Goal: Information Seeking & Learning: Find specific fact

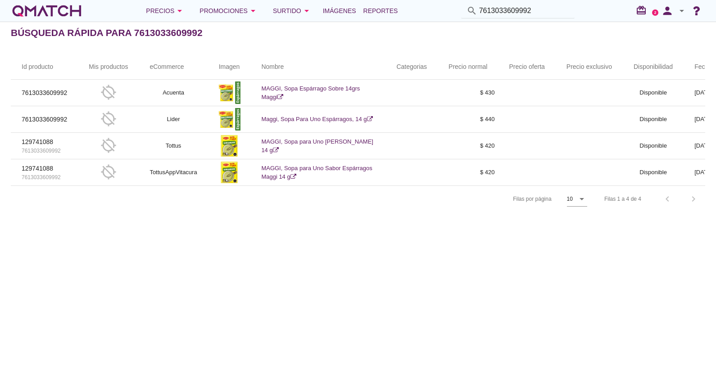
click at [513, 11] on input "7613033609992" at bounding box center [524, 11] width 90 height 14
type input "PILLOWS COLACAO"
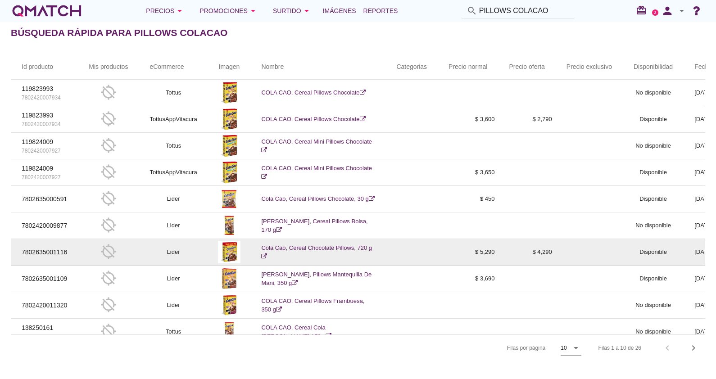
click at [312, 247] on link "Cola Cao, Cereal Chocolate Pillows, 720 g" at bounding box center [316, 253] width 111 height 16
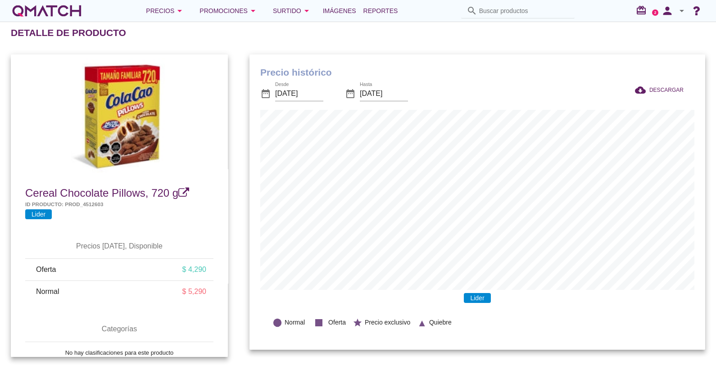
click at [488, 9] on input "Buscar productos" at bounding box center [524, 11] width 90 height 14
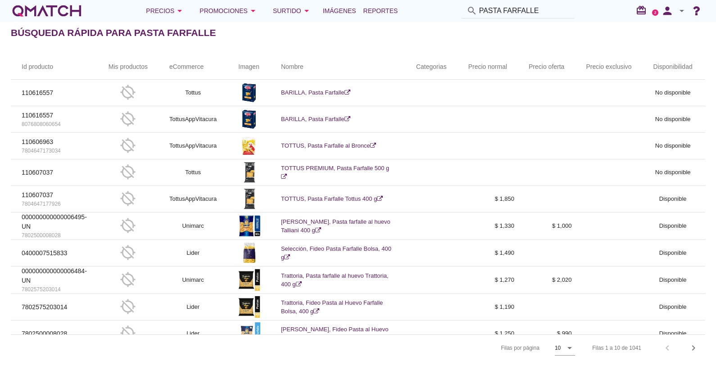
click at [571, 12] on div "search PASTA FARFALLE" at bounding box center [518, 11] width 121 height 15
click at [562, 10] on input "PASTA FARFALLE" at bounding box center [524, 11] width 90 height 14
type input "PASTA FARFALLE BARILLA"
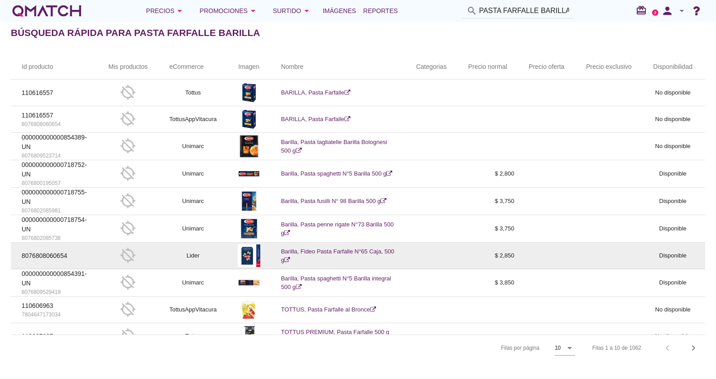
click at [340, 248] on link "Barilla, Fideo Pasta Farfalle N°65 Caja, 500 g" at bounding box center [337, 256] width 113 height 16
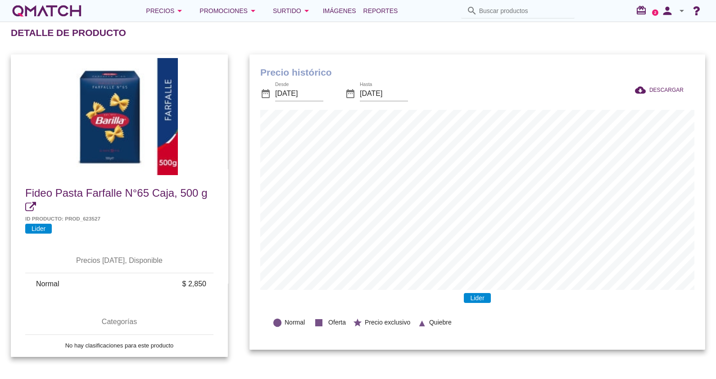
scroll to position [295, 456]
click at [299, 93] on input "[DATE]" at bounding box center [299, 93] width 48 height 14
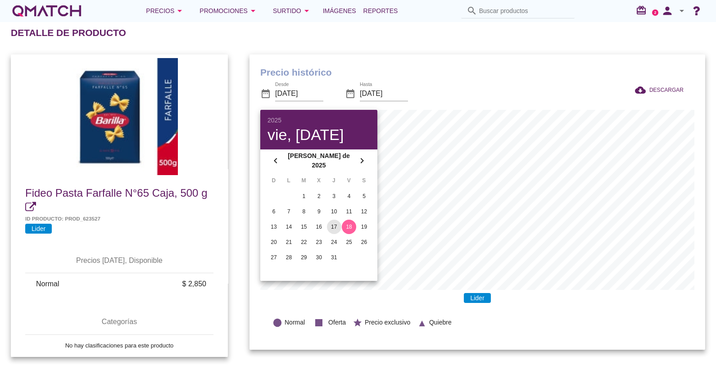
click at [330, 227] on div "17" at bounding box center [334, 227] width 14 height 8
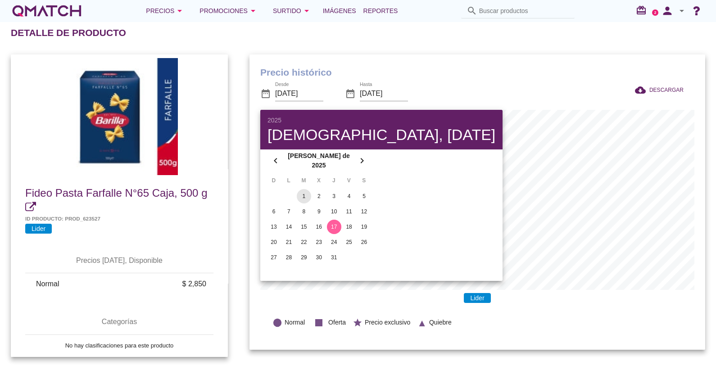
click at [302, 192] on div "1" at bounding box center [304, 196] width 14 height 8
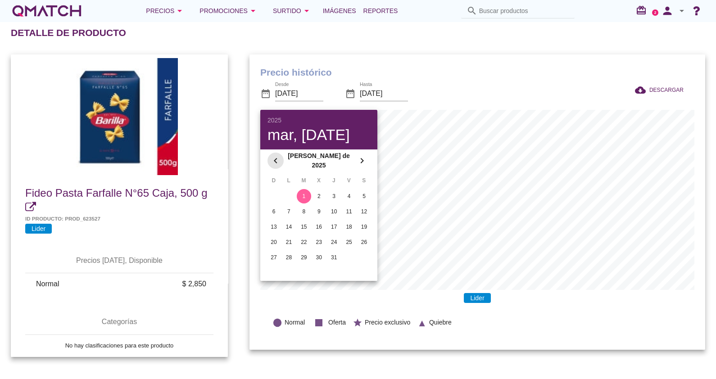
click at [269, 161] on div "chevron_left" at bounding box center [276, 160] width 16 height 11
click at [275, 189] on button "1" at bounding box center [274, 193] width 14 height 14
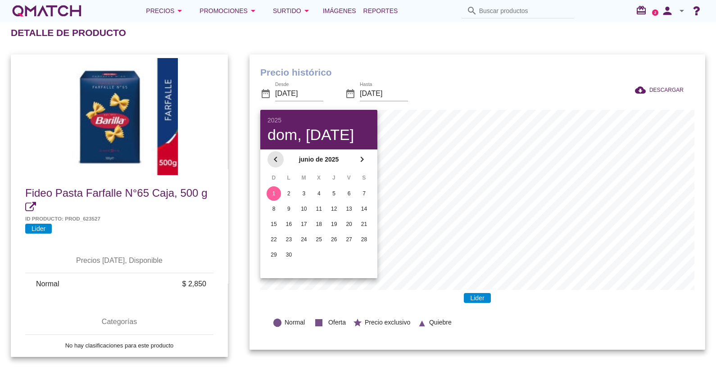
click at [273, 157] on icon "chevron_left" at bounding box center [275, 159] width 11 height 11
click at [336, 190] on div "1" at bounding box center [334, 194] width 14 height 8
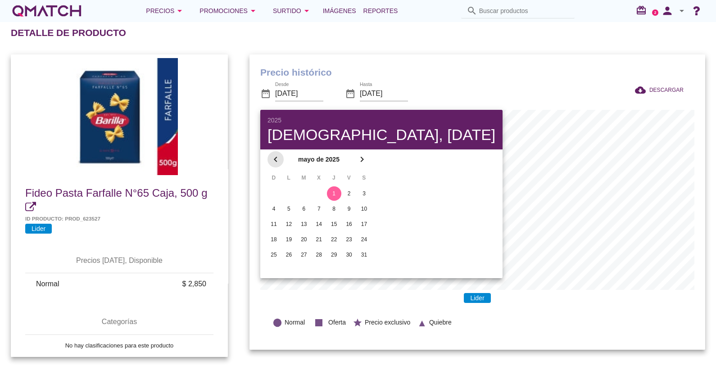
click at [268, 160] on div "chevron_left" at bounding box center [276, 159] width 16 height 11
click at [302, 198] on button "1" at bounding box center [304, 193] width 14 height 14
type input "2025-04-01"
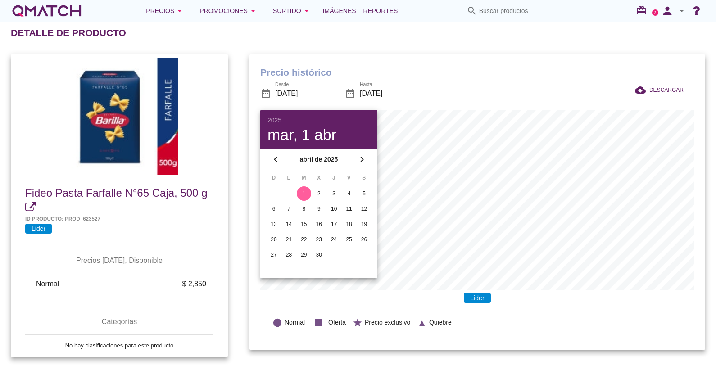
click at [438, 73] on h1 "Precio histórico" at bounding box center [477, 72] width 434 height 14
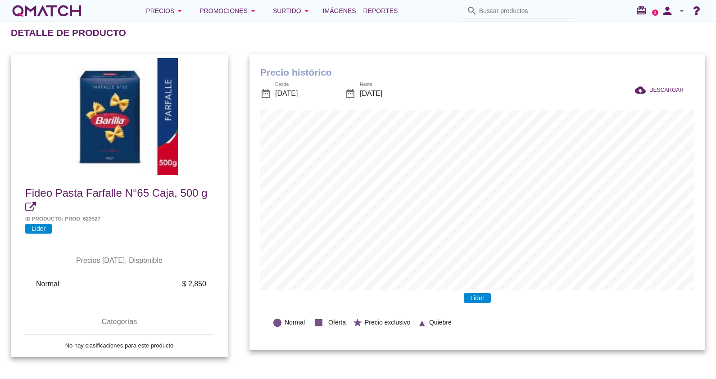
click at [21, 207] on div "Fideo Pasta Farfalle N°65 Caja, 500 g Id producto: PROD_623527 Lider" at bounding box center [119, 208] width 217 height 66
click at [28, 209] on icon at bounding box center [30, 207] width 11 height 11
click at [504, 13] on input "Buscar productos" at bounding box center [524, 11] width 90 height 14
type input "CHOCO KRISPIS 200"
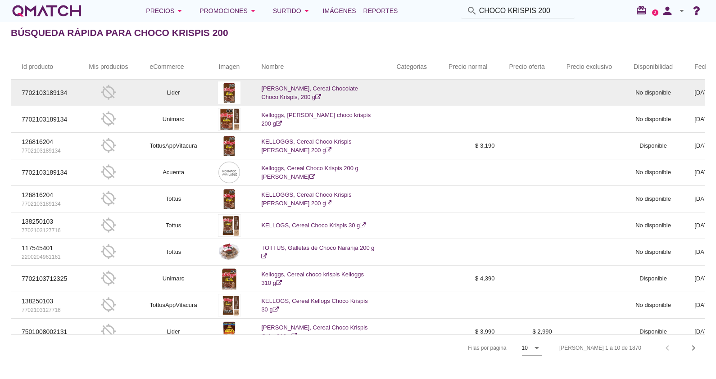
click at [293, 92] on td "Kellogg'S, Cereal Chocolate Choco Krispis, 200 g" at bounding box center [317, 93] width 135 height 27
click at [310, 88] on link "Kellogg'S, Cereal Chocolate Choco Krispis, 200 g" at bounding box center [309, 93] width 97 height 16
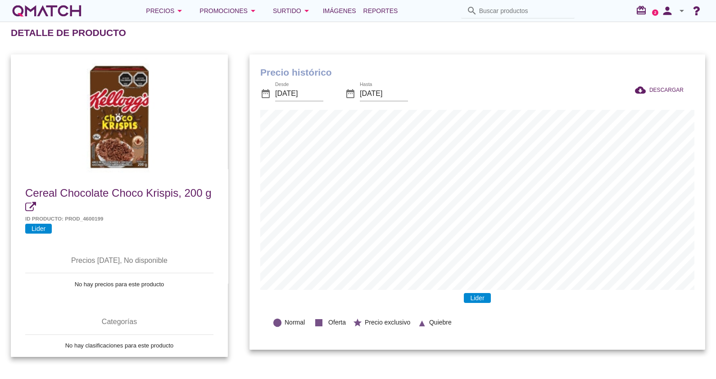
scroll to position [295, 456]
click at [382, 51] on div "Precio histórico date_range Desde 2025-07-18 date_range Hasta 2025-08-18 cloud_…" at bounding box center [477, 206] width 477 height 324
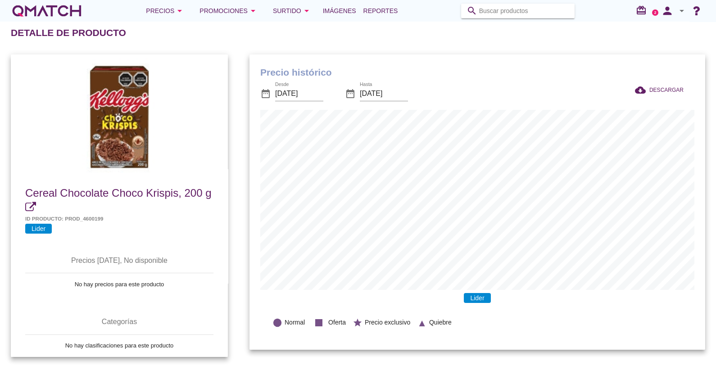
click at [503, 8] on input "Buscar productos" at bounding box center [524, 11] width 90 height 14
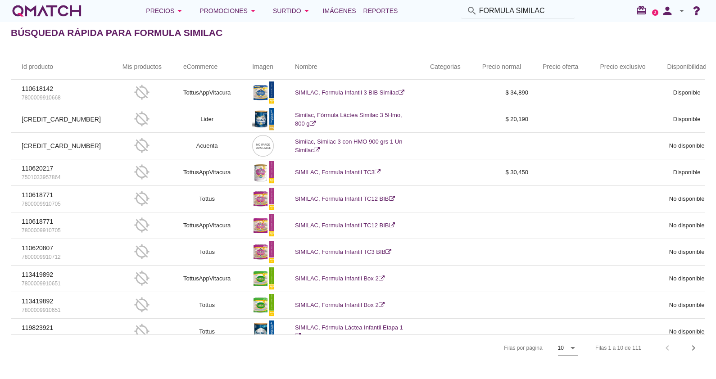
click at [560, 9] on input "FORMULA SIMILAC" at bounding box center [524, 11] width 90 height 14
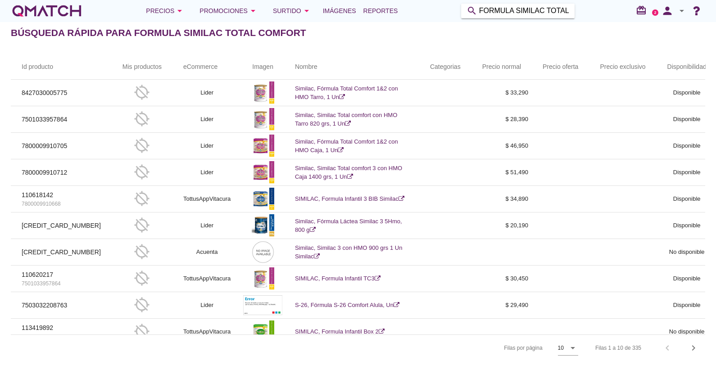
drag, startPoint x: 563, startPoint y: 10, endPoint x: 410, endPoint y: 20, distance: 153.0
click at [410, 20] on div "Precios arrow_drop_down Promociones arrow_drop_down Surtido arrow_drop_down Imá…" at bounding box center [358, 11] width 716 height 22
type input "T"
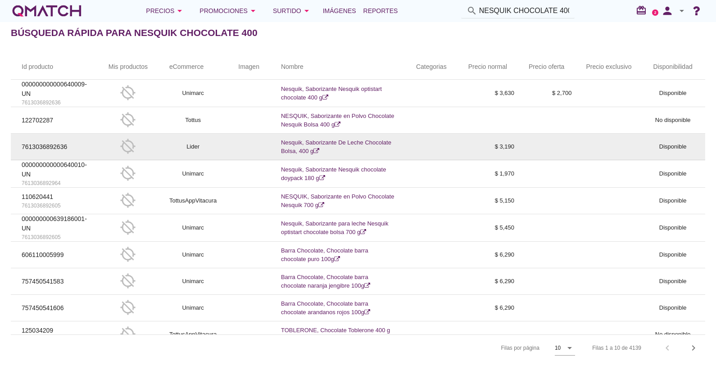
scroll to position [21, 0]
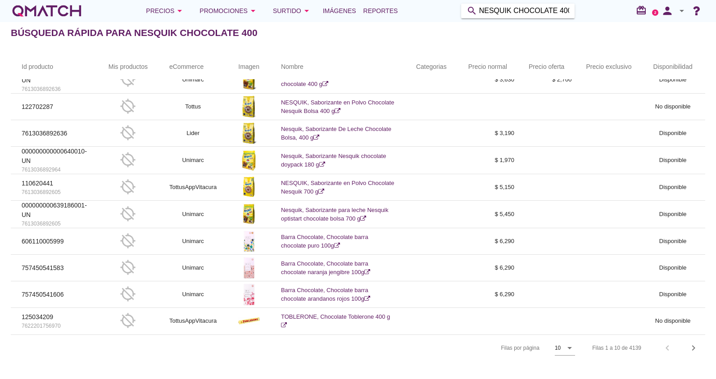
click at [526, 4] on input "NESQUIK CHOCOLATE 400" at bounding box center [524, 11] width 90 height 14
click at [562, 11] on input "NESQUIK CHOCOLATE 400" at bounding box center [524, 11] width 90 height 14
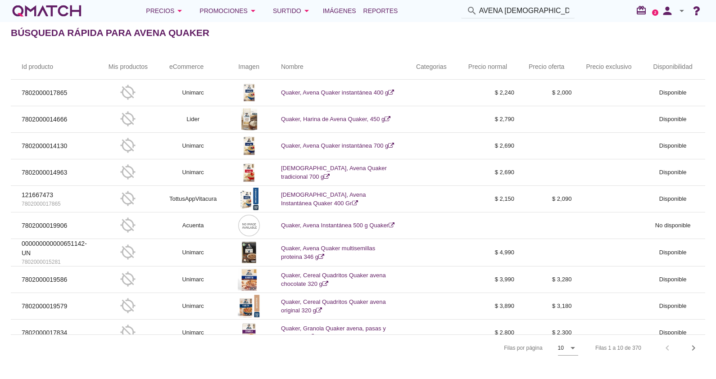
click at [538, 6] on input "AVENA QUAKER" at bounding box center [524, 11] width 90 height 14
type input "AVENA QUAKER 550"
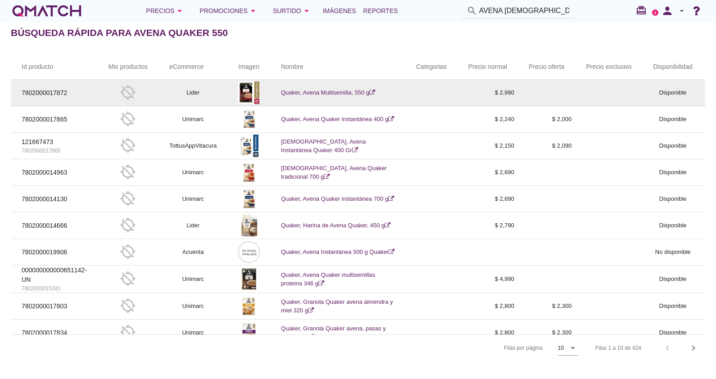
click at [313, 90] on link "Quaker, Avena Multisemilla, 550 g" at bounding box center [328, 92] width 94 height 7
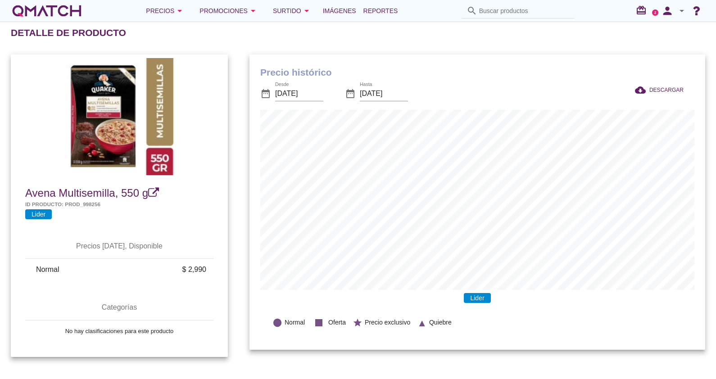
scroll to position [295, 456]
click at [301, 91] on input "[DATE]" at bounding box center [299, 93] width 48 height 14
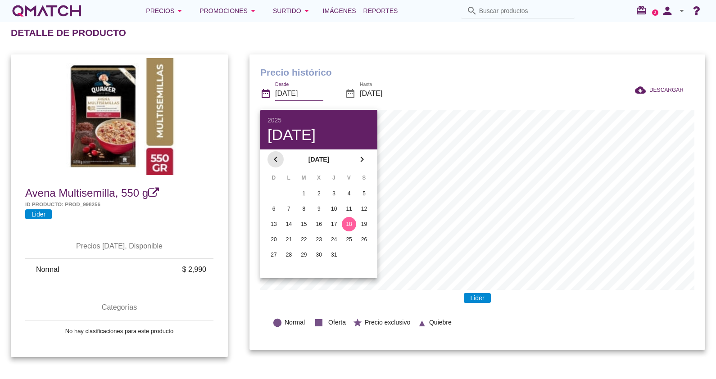
click at [275, 161] on icon "chevron_left" at bounding box center [275, 159] width 11 height 11
click at [331, 191] on div "1" at bounding box center [334, 194] width 14 height 8
type input "2025-05-01"
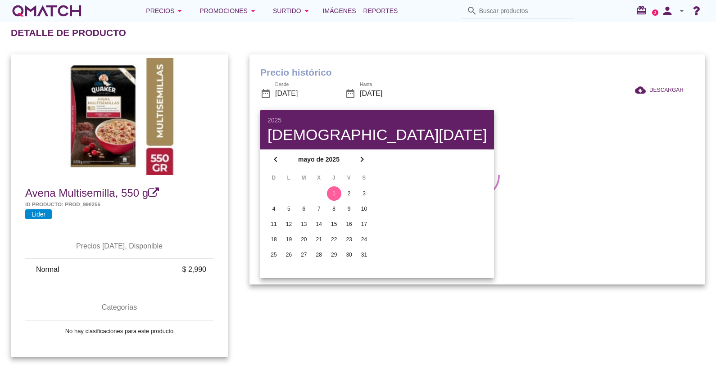
click at [429, 62] on div "Precio histórico date_range Desde 2025-05-01 date_range Hasta 2025-08-18 cloud_…" at bounding box center [478, 169] width 456 height 231
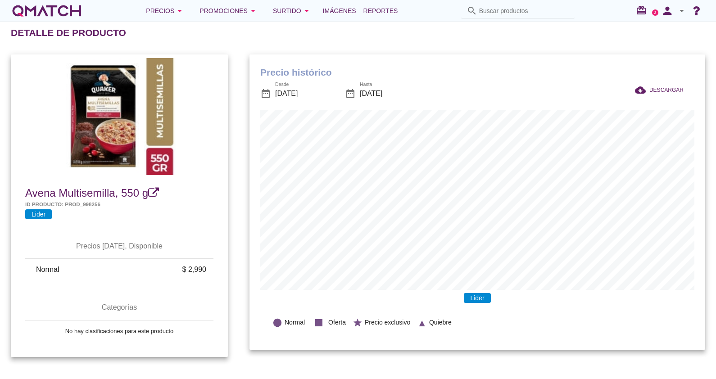
click at [155, 188] on icon at bounding box center [153, 192] width 11 height 11
click at [505, 7] on input "Buscar productos" at bounding box center [524, 11] width 90 height 14
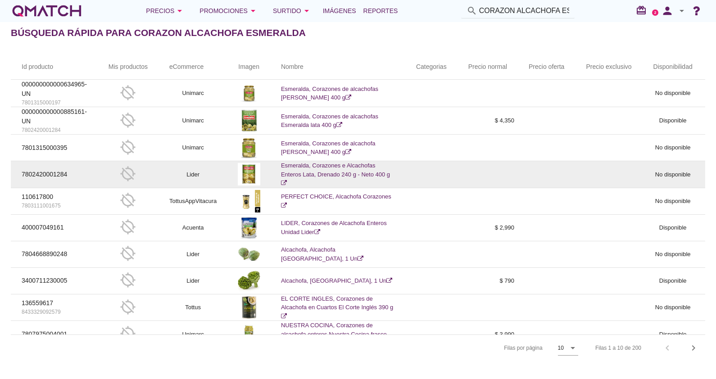
click at [346, 173] on link "Esmeralda, Corazones e Alcachofas Enteros Lata, Drenado 240 g - Neto 400 g" at bounding box center [335, 174] width 109 height 24
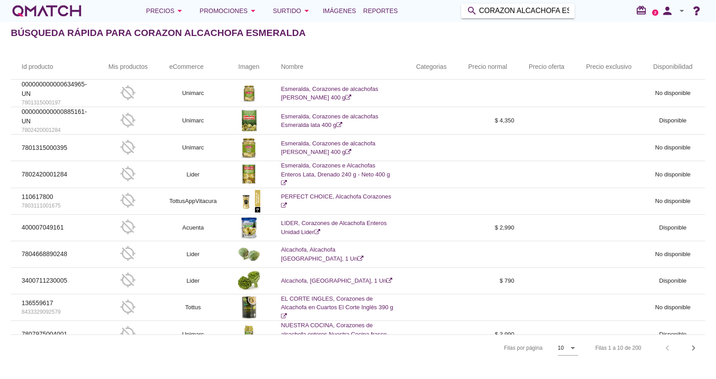
click at [519, 12] on input "CORAZON ALCACHOFA ESMERALDA" at bounding box center [524, 11] width 90 height 14
type input "S"
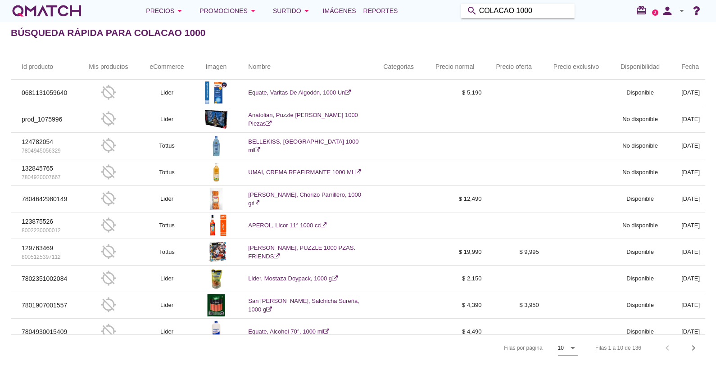
drag, startPoint x: 534, startPoint y: 14, endPoint x: 436, endPoint y: 41, distance: 101.3
click at [436, 41] on div "Precios arrow_drop_down Promociones arrow_drop_down Surtido arrow_drop_down Imá…" at bounding box center [358, 189] width 716 height 379
type input "S"
type input "CHEEZELS RETRO"
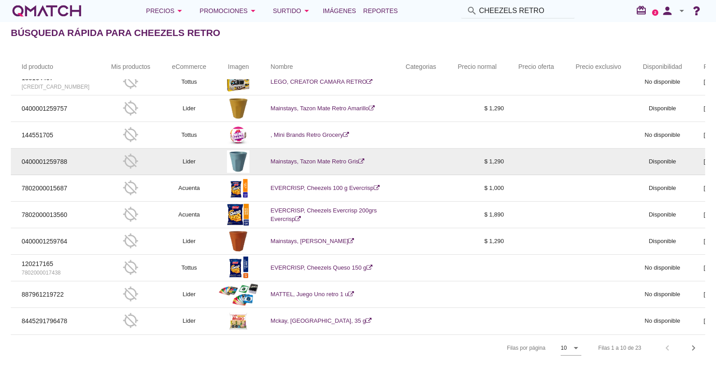
scroll to position [18, 0]
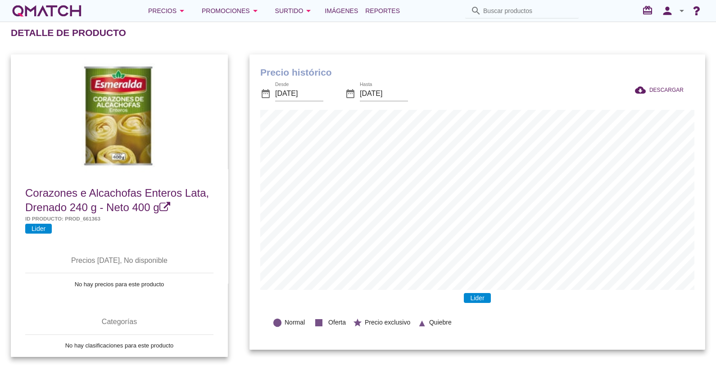
scroll to position [295, 456]
click at [299, 89] on input "[DATE]" at bounding box center [299, 93] width 48 height 14
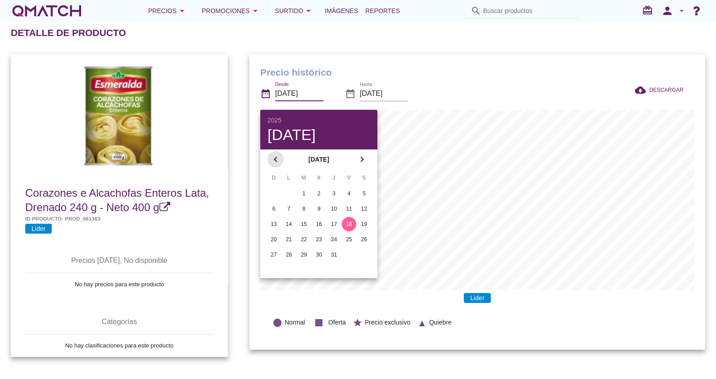
click at [275, 160] on icon "chevron_left" at bounding box center [275, 159] width 11 height 11
click at [332, 191] on div "1" at bounding box center [334, 194] width 14 height 8
type input "2025-05-01"
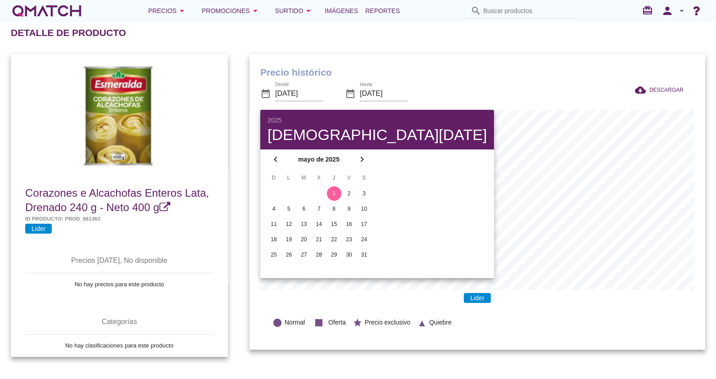
click at [509, 46] on div "Precio histórico date_range Desde 2025-05-01 date_range Hasta 2025-08-18 cloud_…" at bounding box center [477, 206] width 477 height 324
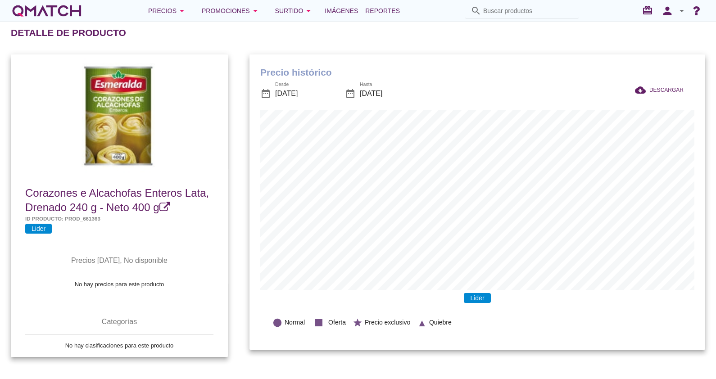
click at [166, 204] on icon at bounding box center [164, 207] width 11 height 11
click at [495, 13] on input "Buscar productos" at bounding box center [528, 11] width 90 height 14
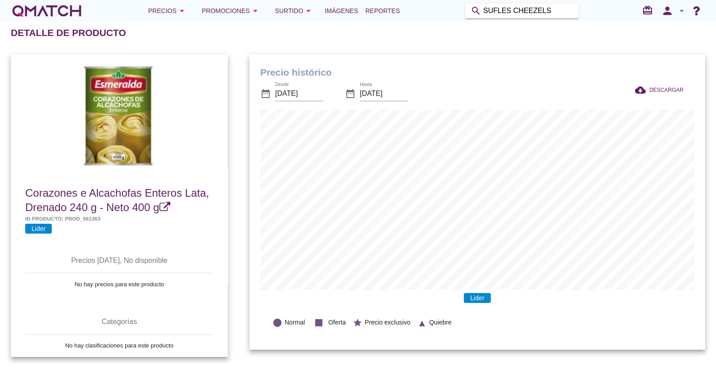
type input "SUFLES CHEEZELS"
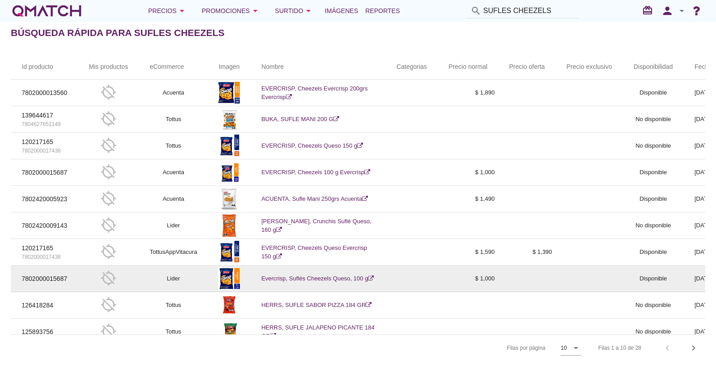
click at [318, 277] on link "Evercrisp, Suflés Cheezels Queso, 100 g" at bounding box center [317, 278] width 113 height 7
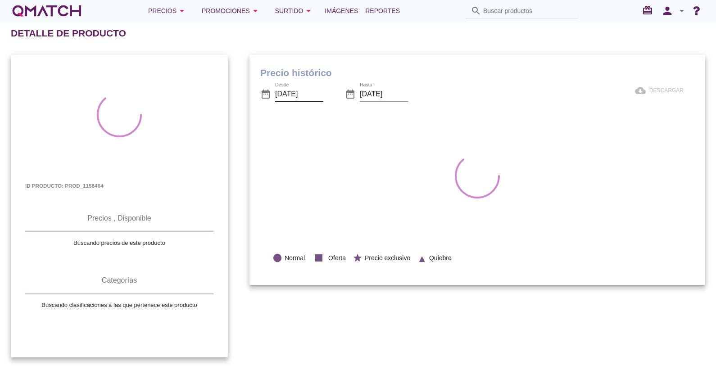
click at [299, 95] on input "[DATE]" at bounding box center [299, 94] width 48 height 14
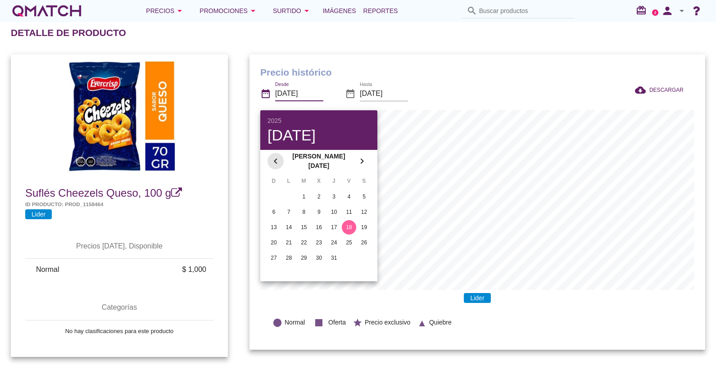
scroll to position [295, 456]
click at [272, 160] on icon "chevron_left" at bounding box center [275, 161] width 11 height 11
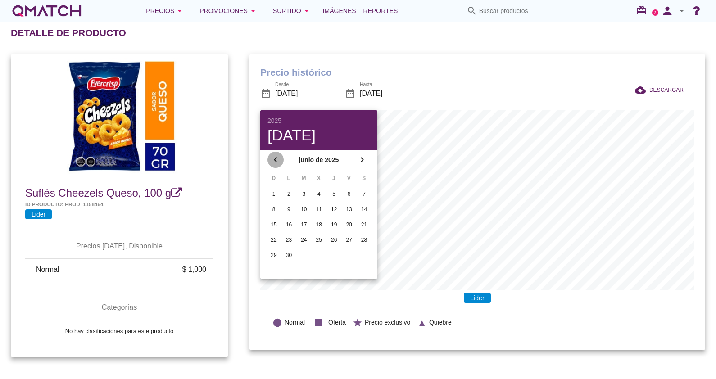
click at [272, 160] on icon "chevron_left" at bounding box center [275, 159] width 11 height 11
click at [304, 195] on div "1" at bounding box center [304, 194] width 14 height 8
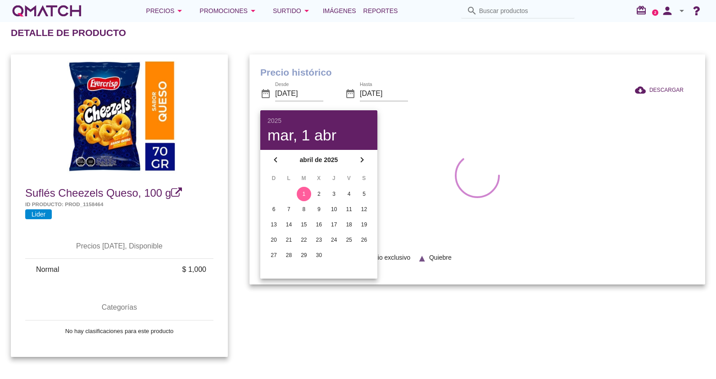
click at [507, 107] on div "date_range Desde [DATE] date_range Hasta [DATE]" at bounding box center [388, 94] width 256 height 31
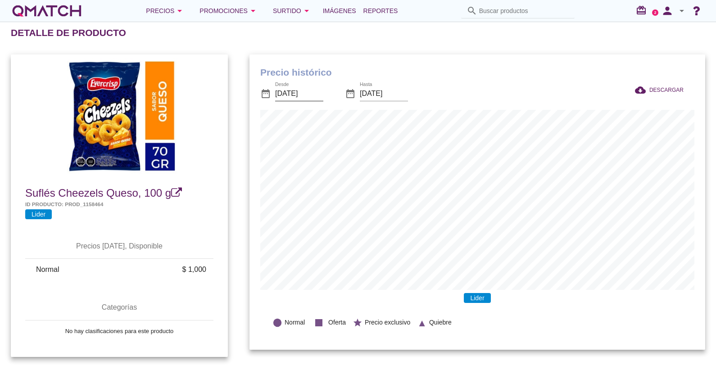
click at [291, 94] on input "[DATE]" at bounding box center [299, 93] width 48 height 14
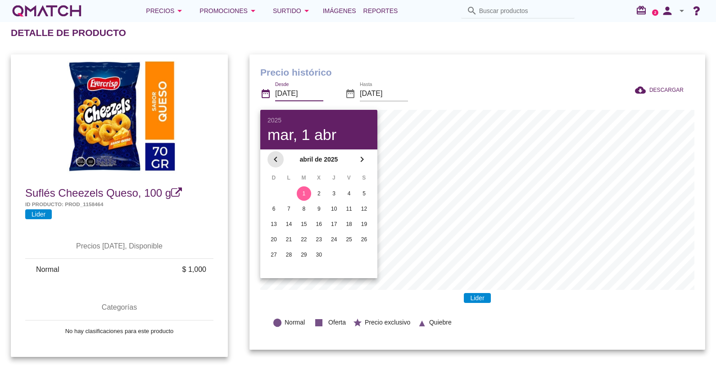
click at [277, 153] on button "chevron_left" at bounding box center [276, 159] width 16 height 16
click at [318, 188] on button "1" at bounding box center [319, 193] width 14 height 14
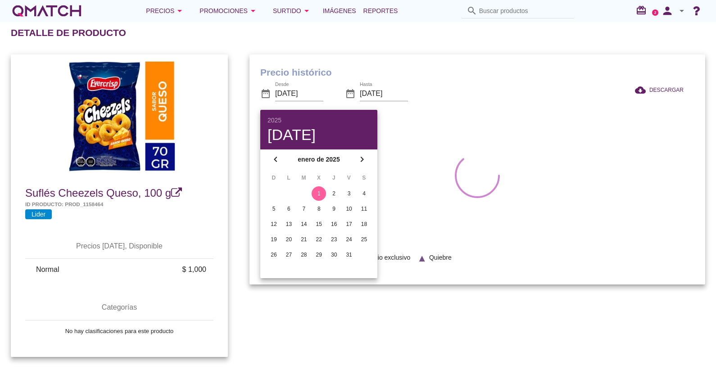
click at [423, 41] on div "Detalle de producto" at bounding box center [363, 33] width 705 height 22
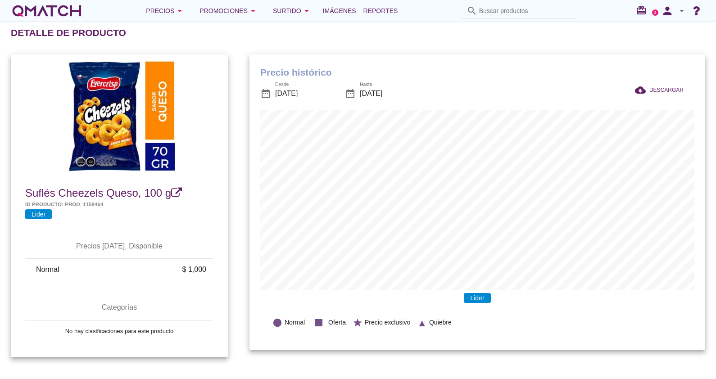
click at [280, 90] on input "[DATE]" at bounding box center [299, 93] width 48 height 14
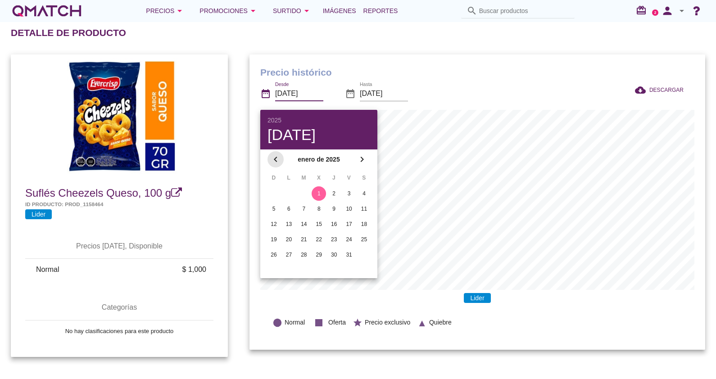
click at [276, 155] on icon "chevron_left" at bounding box center [275, 159] width 11 height 11
click at [305, 193] on div "1" at bounding box center [304, 194] width 14 height 8
type input "[DATE]"
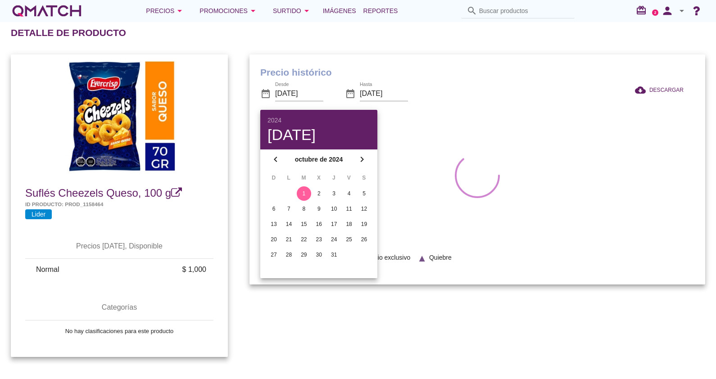
click at [349, 39] on div "Detalle de producto" at bounding box center [363, 33] width 705 height 22
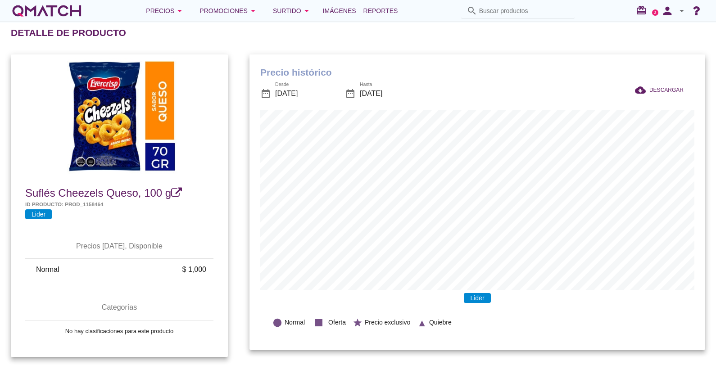
click at [172, 187] on link "Suflés Cheezels Queso, 100 g" at bounding box center [103, 193] width 157 height 12
click at [524, 8] on input "Buscar productos" at bounding box center [524, 11] width 90 height 14
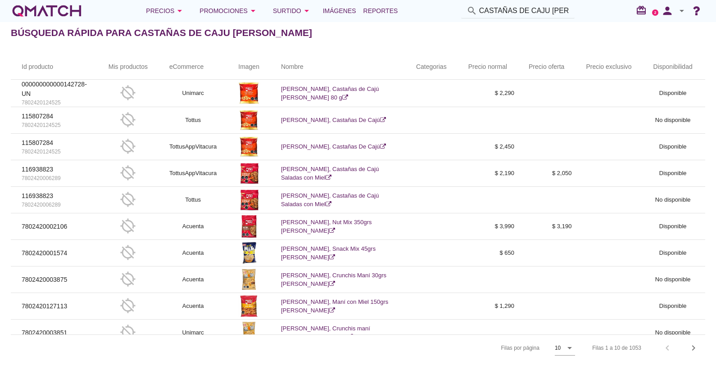
click at [559, 8] on input "CASTAÑAS DE CAJU [PERSON_NAME]" at bounding box center [524, 11] width 90 height 14
drag, startPoint x: 566, startPoint y: 10, endPoint x: 539, endPoint y: 16, distance: 27.7
click at [539, 16] on div "search CASTAÑAS DE [PERSON_NAME]" at bounding box center [517, 11] width 113 height 15
click at [517, 13] on input "CASTAÑAS DE CAJU [PERSON_NAME]" at bounding box center [524, 11] width 90 height 14
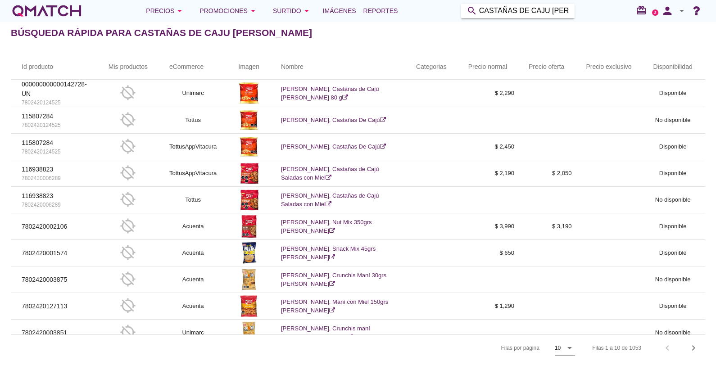
click at [517, 13] on input "CASTAÑAS DE CAJU [PERSON_NAME]" at bounding box center [524, 11] width 90 height 14
type input "C"
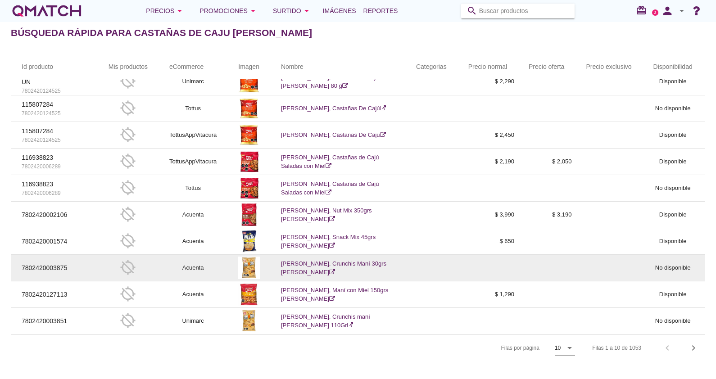
scroll to position [1, 0]
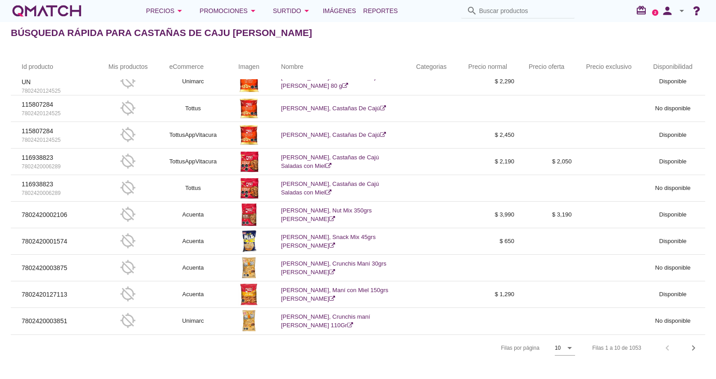
click at [553, 351] on div "Filas por página 10 arrow_drop_down" at bounding box center [493, 348] width 164 height 26
click at [567, 345] on icon "arrow_drop_down" at bounding box center [569, 348] width 11 height 11
click at [563, 369] on div "20" at bounding box center [565, 363] width 19 height 22
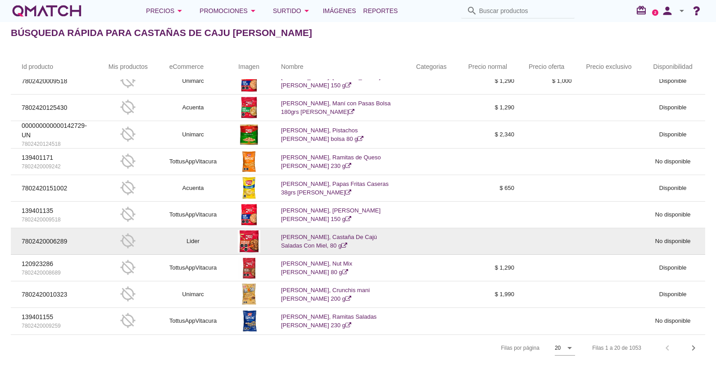
click at [323, 234] on link "[PERSON_NAME], Castaña De Cajú Saladas Con Miel, 80 g" at bounding box center [329, 242] width 96 height 16
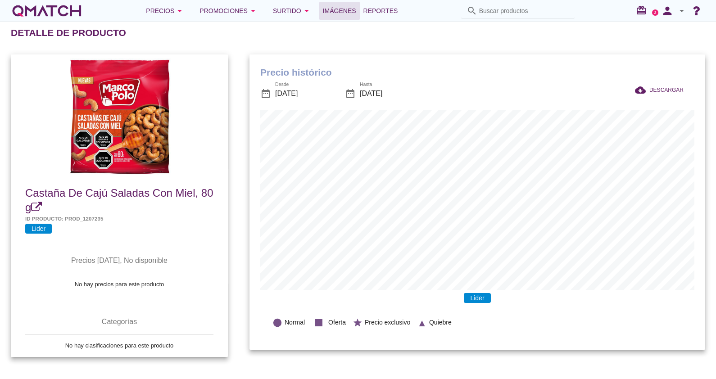
scroll to position [295, 456]
click at [519, 7] on input "Buscar productos" at bounding box center [524, 11] width 90 height 14
click at [36, 204] on icon at bounding box center [36, 207] width 11 height 11
click at [467, 13] on icon "search" at bounding box center [472, 10] width 11 height 11
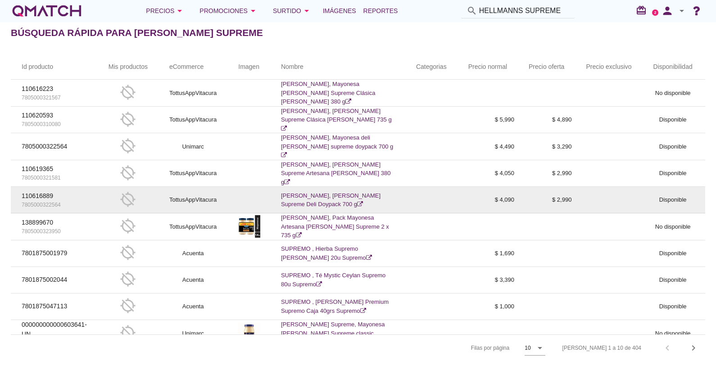
scroll to position [19, 0]
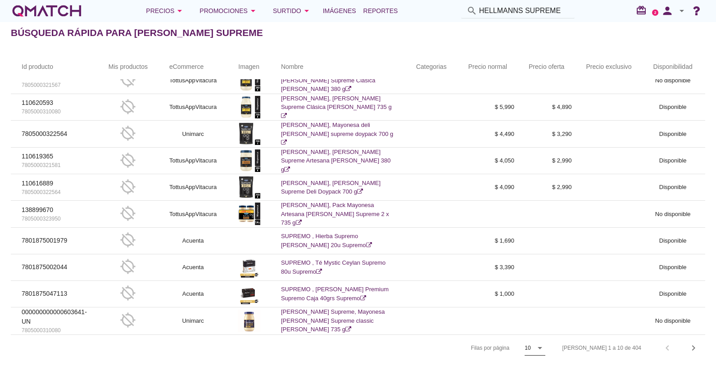
click at [532, 349] on div "10" at bounding box center [529, 348] width 8 height 14
click at [571, 365] on div "20" at bounding box center [567, 363] width 19 height 11
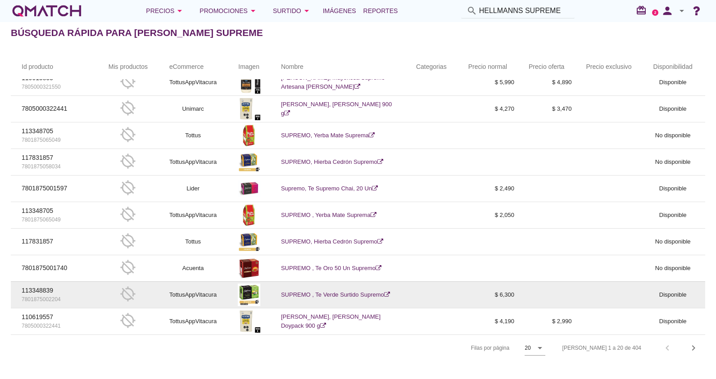
scroll to position [1, 0]
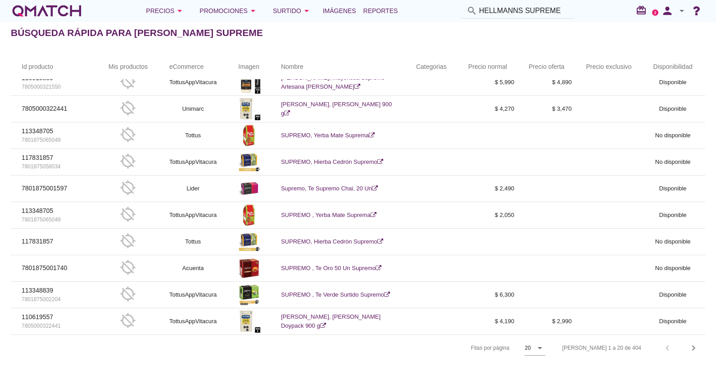
drag, startPoint x: 553, startPoint y: 9, endPoint x: 561, endPoint y: 13, distance: 9.5
click at [553, 9] on input "HELLMANNS SUPREME" at bounding box center [524, 11] width 90 height 14
click at [555, 9] on input "HELLMANNS SUPREME" at bounding box center [524, 11] width 90 height 14
type input "HELLMANNS SUPREME DELLI 372"
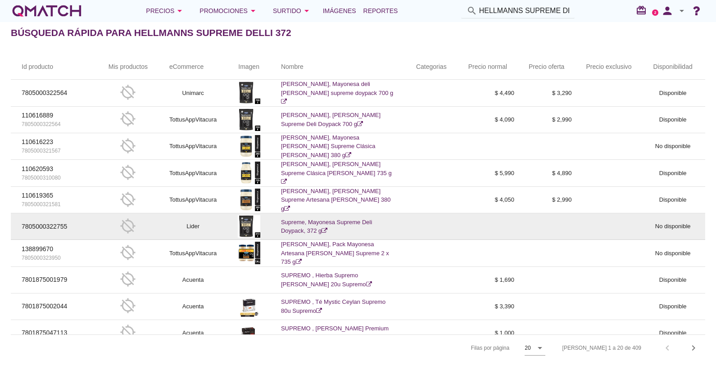
click at [313, 230] on link "Supreme, Mayonesa Supreme Deli Doypack, 372 g" at bounding box center [326, 227] width 91 height 16
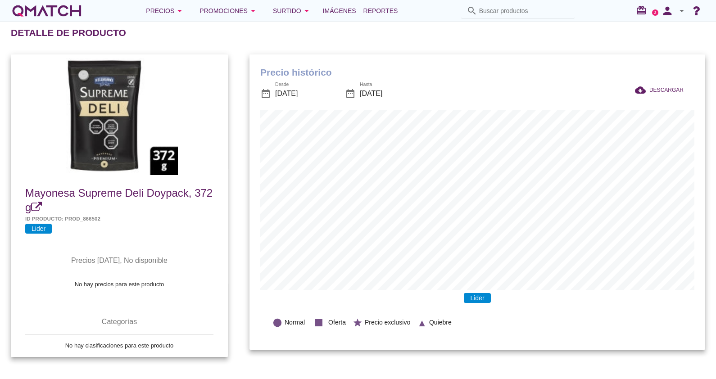
scroll to position [295, 456]
click at [36, 202] on icon at bounding box center [36, 207] width 11 height 11
click at [508, 9] on input "Buscar productos" at bounding box center [524, 11] width 90 height 14
type input "A"
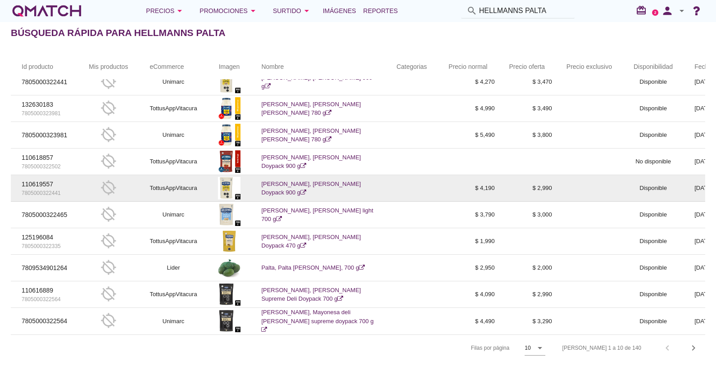
scroll to position [1, 0]
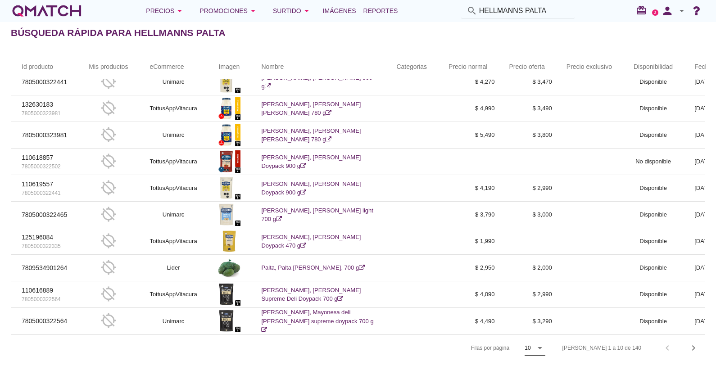
click at [545, 349] on icon "arrow_drop_down" at bounding box center [540, 348] width 11 height 11
click at [568, 360] on div "20" at bounding box center [567, 363] width 19 height 11
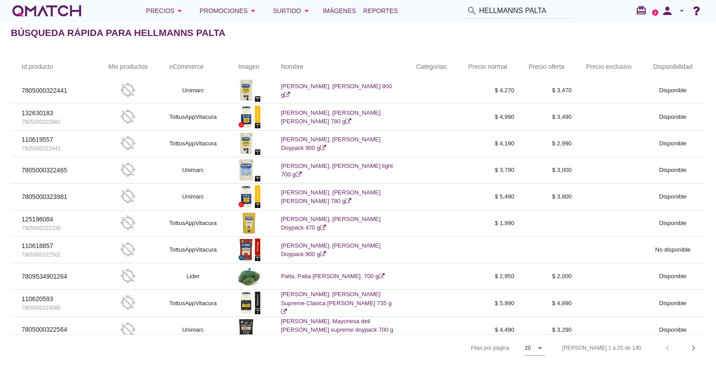
scroll to position [0, 0]
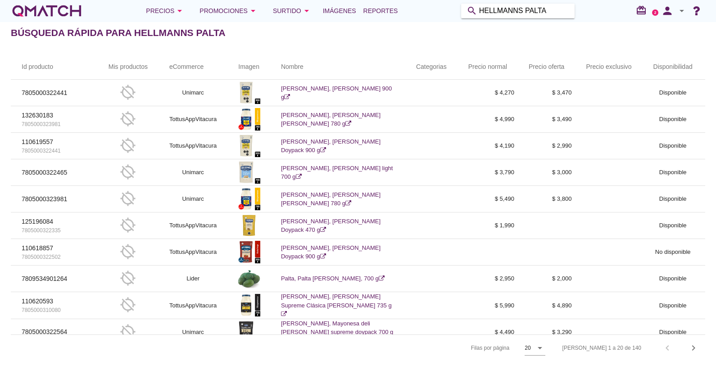
drag, startPoint x: 549, startPoint y: 9, endPoint x: 412, endPoint y: 19, distance: 137.8
click at [412, 19] on div "Precios arrow_drop_down Promociones arrow_drop_down Surtido arrow_drop_down Imá…" at bounding box center [358, 11] width 694 height 18
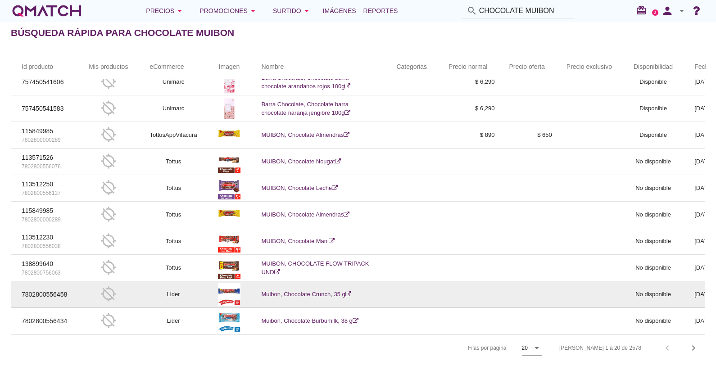
scroll to position [1, 0]
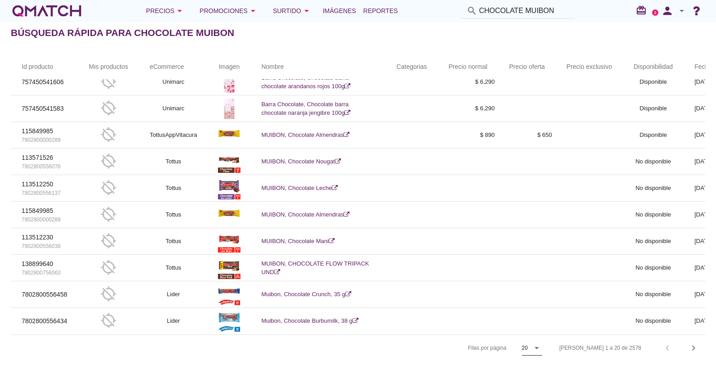
click at [542, 348] on icon "arrow_drop_down" at bounding box center [536, 348] width 11 height 11
click at [501, 353] on div "Filas por página 20 arrow_drop_down Filas 1 a 20 de 2578 chevron_left chevron_r…" at bounding box center [358, 348] width 694 height 27
click at [542, 350] on div "Filas por página 20 arrow_drop_down" at bounding box center [460, 348] width 164 height 26
click at [542, 349] on icon "arrow_drop_down" at bounding box center [536, 348] width 11 height 11
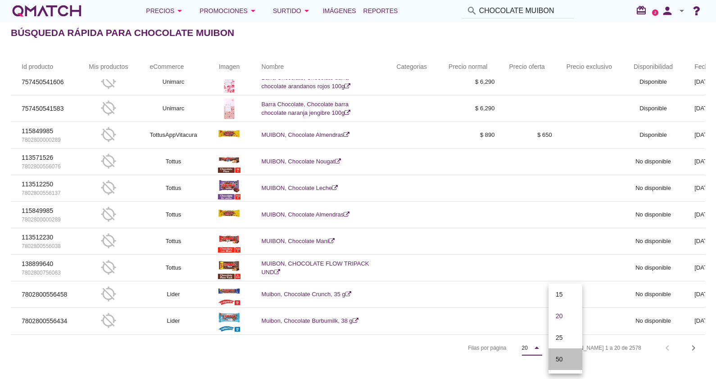
click at [569, 359] on div "50" at bounding box center [565, 359] width 19 height 11
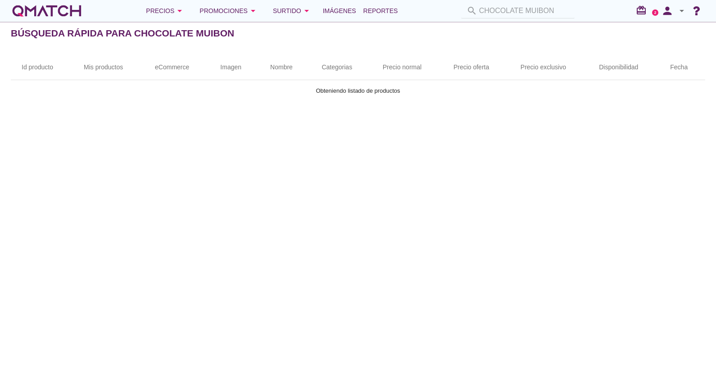
click at [520, 11] on div "search CHOCOLATE MUIBON" at bounding box center [518, 11] width 121 height 15
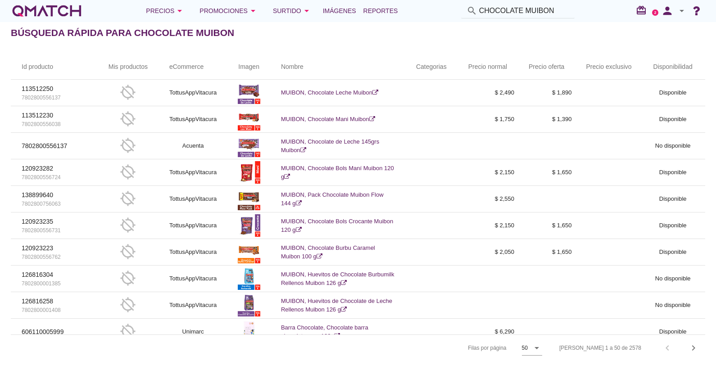
click at [540, 16] on input "CHOCOLATE MUIBON" at bounding box center [524, 11] width 90 height 14
paste input "Bizcocho Bimbo Chocolate 4 Un, 108 g"
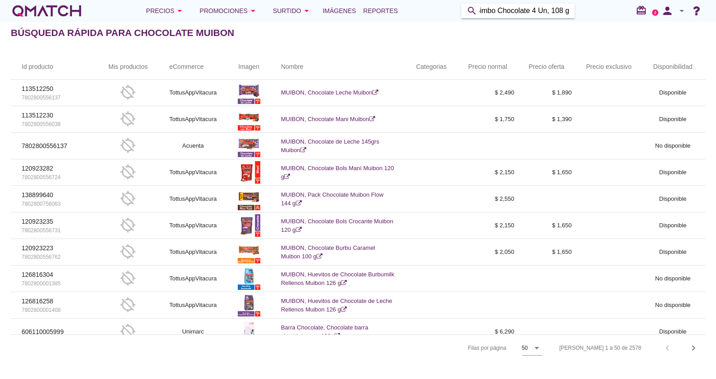
type input "Bizcocho Bimbo Chocolate 4 Un, 108 g"
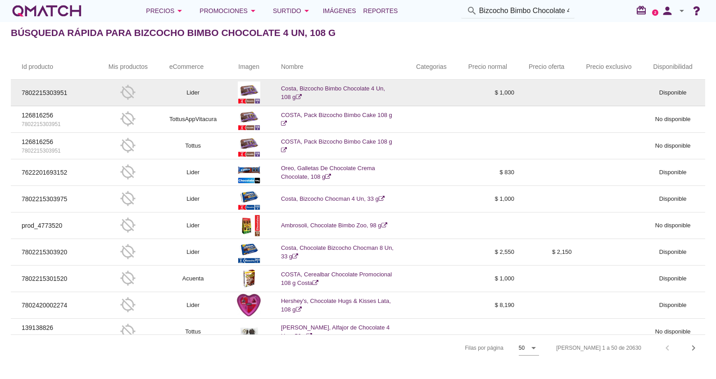
click at [333, 92] on td "Costa, Bizcocho Bimbo Chocolate 4 Un, 108 g" at bounding box center [337, 93] width 135 height 27
click at [323, 87] on link "Costa, Bizcocho Bimbo Chocolate 4 Un, 108 g" at bounding box center [333, 93] width 104 height 16
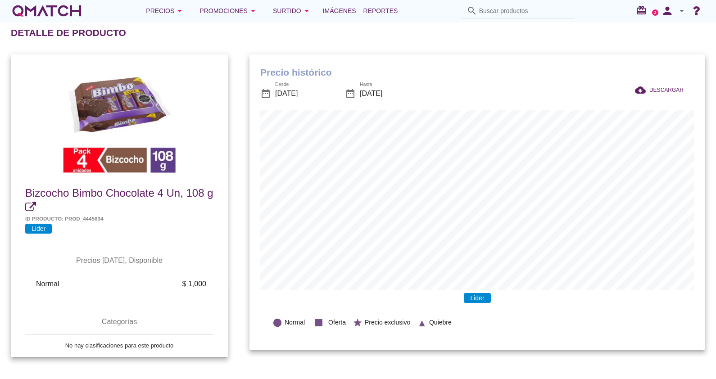
scroll to position [295, 456]
click at [288, 97] on input "[DATE]" at bounding box center [299, 93] width 48 height 14
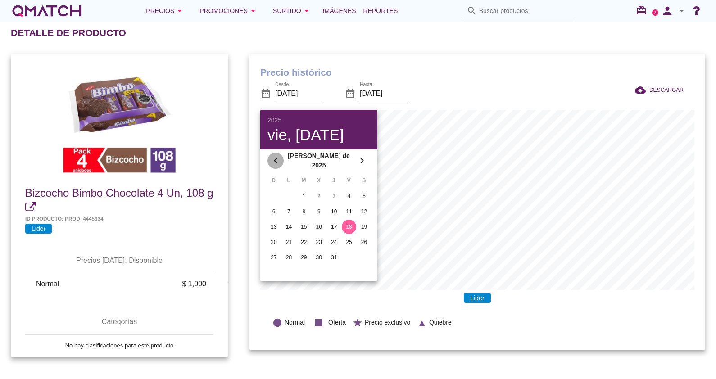
click at [278, 156] on icon "chevron_left" at bounding box center [275, 160] width 11 height 11
click at [278, 156] on icon "chevron_left" at bounding box center [275, 159] width 11 height 11
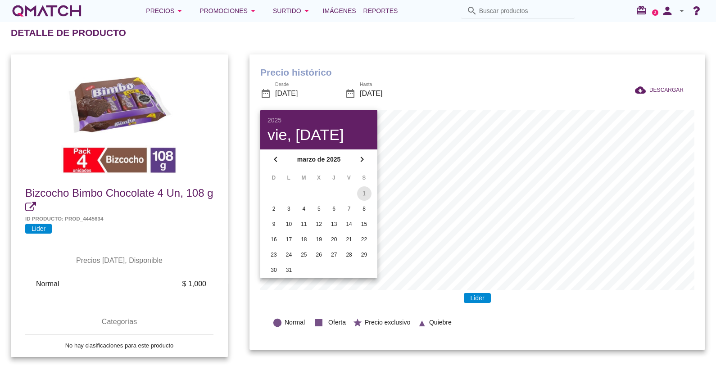
click at [364, 196] on div "1" at bounding box center [364, 194] width 14 height 8
type input "2025-03-01"
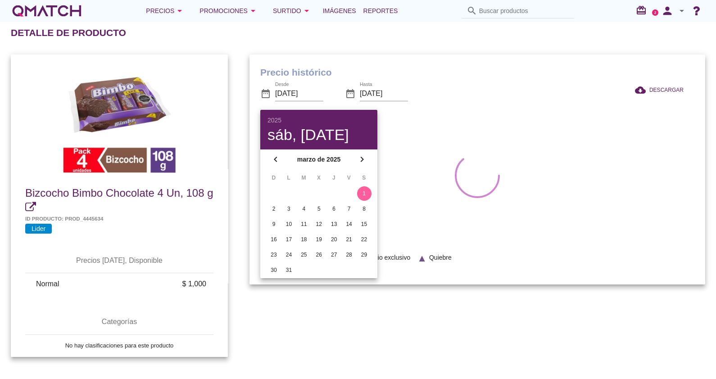
click at [425, 87] on div "date_range Desde 2025-03-01 date_range Hasta 2025-08-18" at bounding box center [388, 94] width 256 height 31
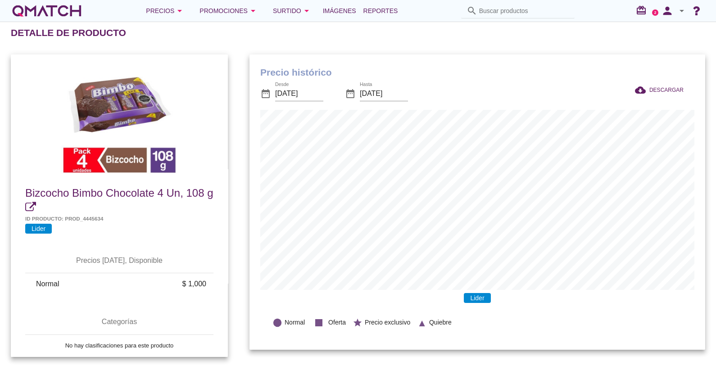
click at [491, 13] on input "Buscar productos" at bounding box center [524, 11] width 90 height 14
paste input "Caramelos Blandos Loop Cintas, 67 g"
type input "Caramelos Blandos Loop Cintas, 67 g"
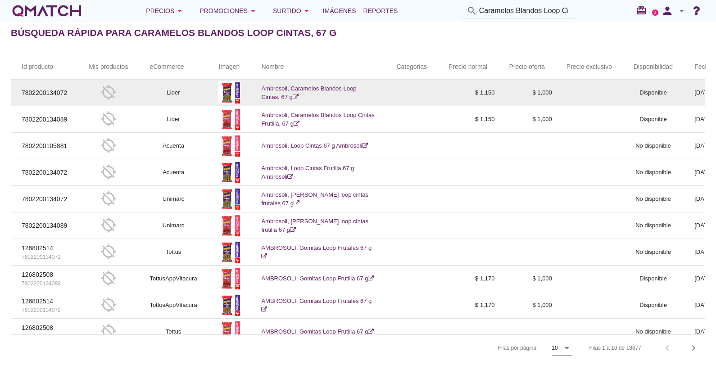
click at [286, 86] on link "Ambrosoli, Caramelos Blandos Loop Cintas, 67 g" at bounding box center [308, 93] width 95 height 16
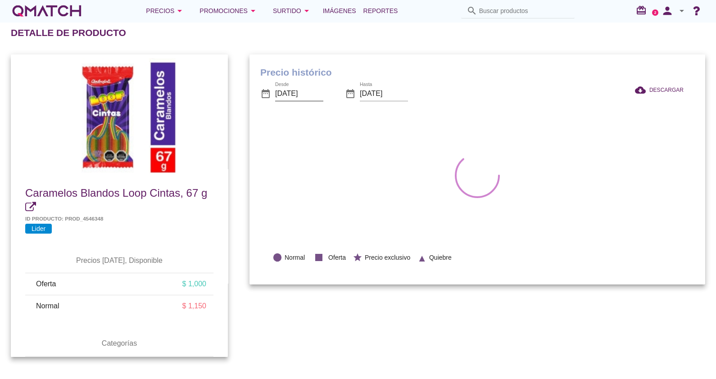
click at [287, 95] on input "[DATE]" at bounding box center [299, 93] width 48 height 14
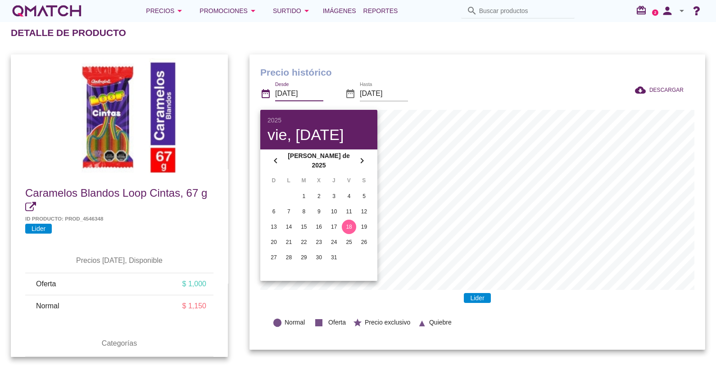
scroll to position [295, 456]
click at [272, 161] on icon "chevron_left" at bounding box center [275, 160] width 11 height 11
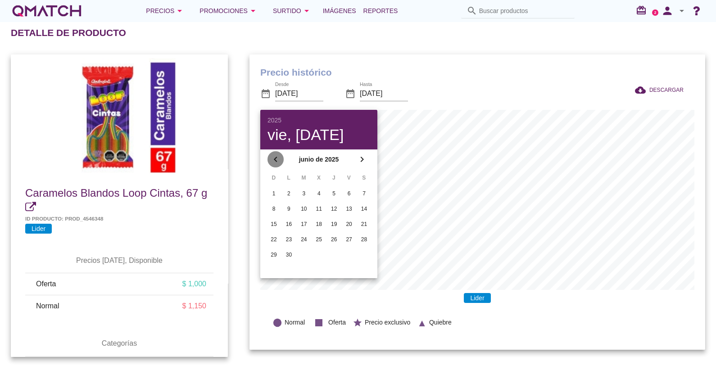
click at [272, 161] on icon "chevron_left" at bounding box center [275, 159] width 11 height 11
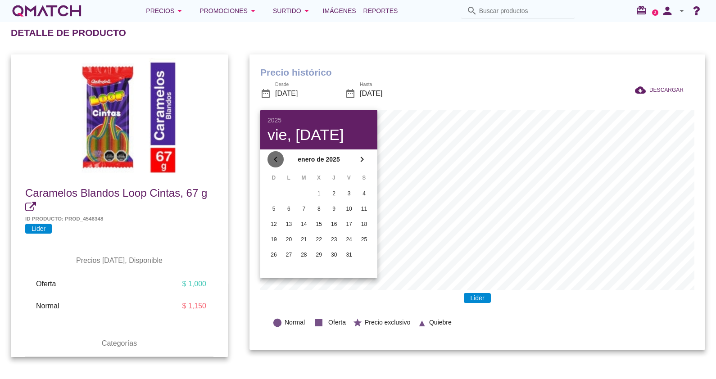
click at [272, 161] on icon "chevron_left" at bounding box center [275, 159] width 11 height 11
click at [346, 190] on div "1" at bounding box center [349, 194] width 14 height 8
type input "[DATE]"
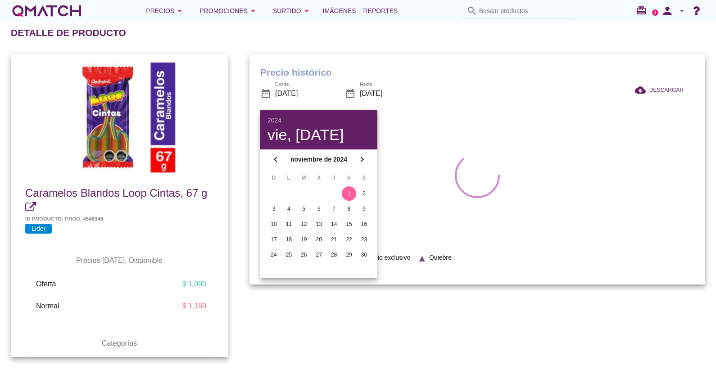
click at [464, 86] on div "date_range Desde 2024-11-01 date_range Hasta 2025-08-18" at bounding box center [388, 94] width 256 height 31
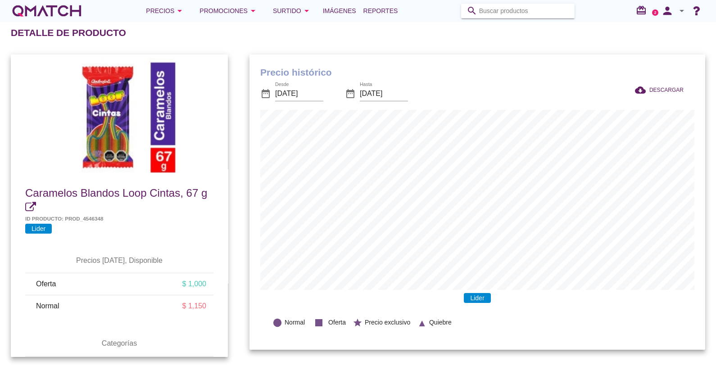
click at [518, 15] on input "Buscar productos" at bounding box center [524, 11] width 90 height 14
paste input "Galleta Bañada Mini Donuts Familiar, 150 g"
type input "Galleta Bañada Mini Donuts Familiar, 150 g"
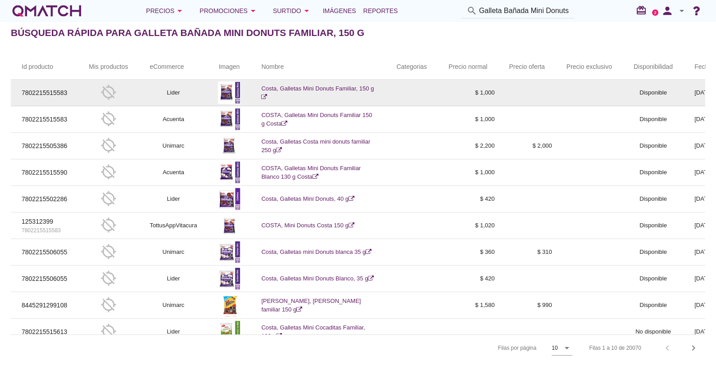
click at [308, 85] on link "Costa, Galletas Mini Donuts Familiar, 150 g" at bounding box center [317, 93] width 113 height 16
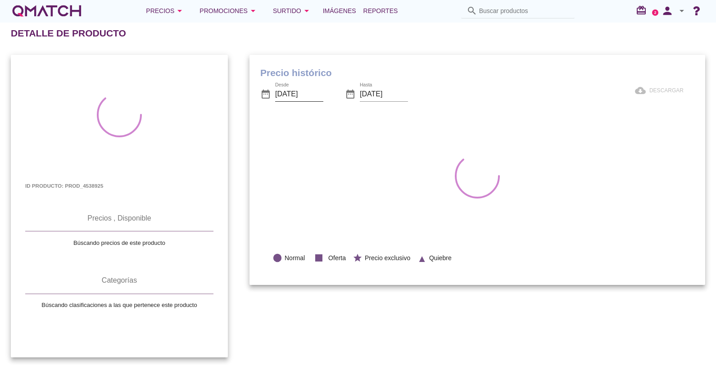
click at [306, 91] on input "[DATE]" at bounding box center [299, 94] width 48 height 14
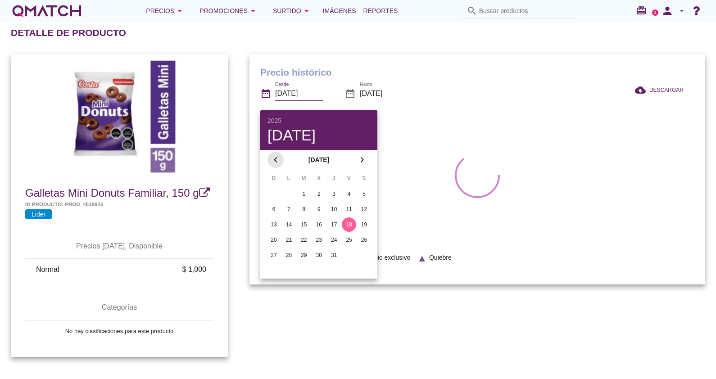
click at [273, 163] on icon "chevron_left" at bounding box center [275, 159] width 11 height 11
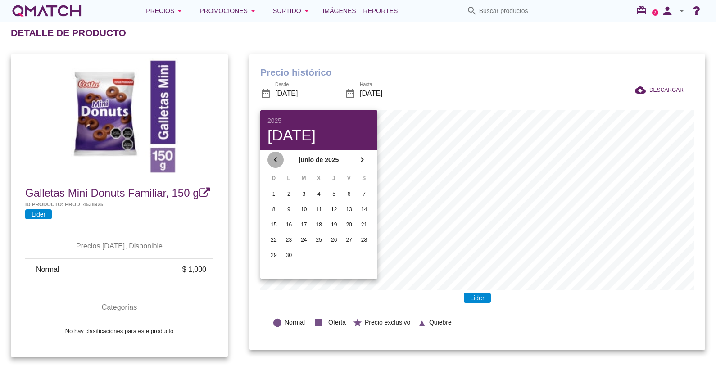
click at [273, 163] on icon "chevron_left" at bounding box center [275, 159] width 11 height 11
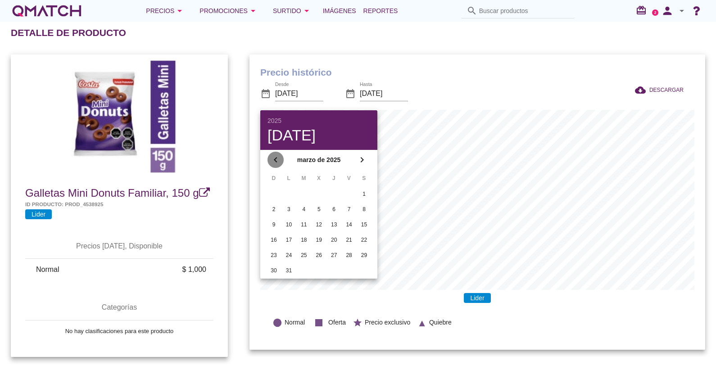
click at [273, 163] on icon "chevron_left" at bounding box center [275, 159] width 11 height 11
click at [277, 190] on div "1" at bounding box center [274, 194] width 14 height 8
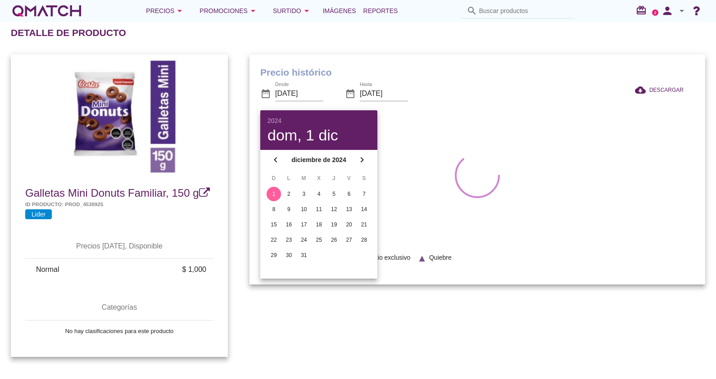
click at [455, 61] on div "Precio histórico date_range Desde [DATE] date_range Hasta [DATE] cloud_download…" at bounding box center [478, 169] width 456 height 231
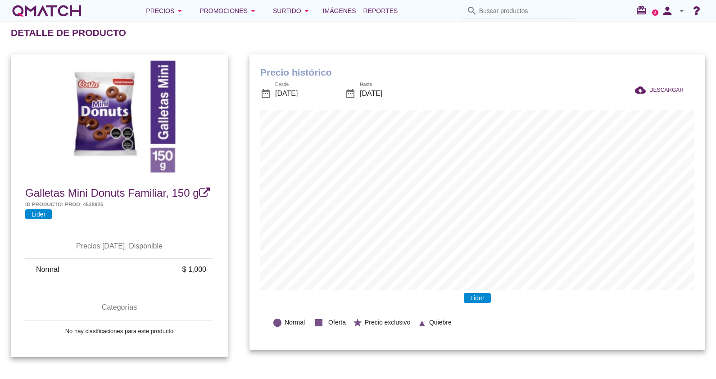
click at [297, 98] on input "[DATE]" at bounding box center [299, 93] width 48 height 14
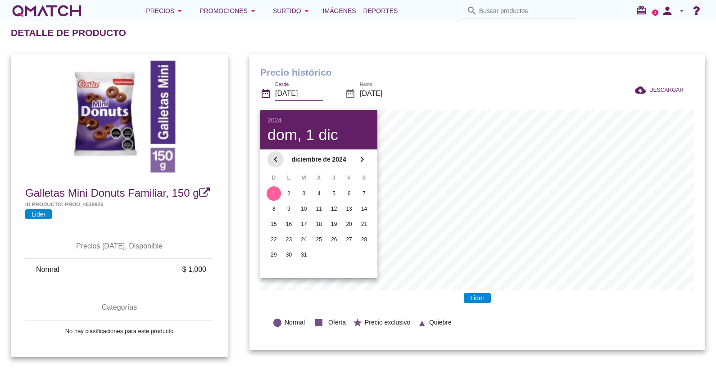
click at [273, 161] on icon "chevron_left" at bounding box center [275, 159] width 11 height 11
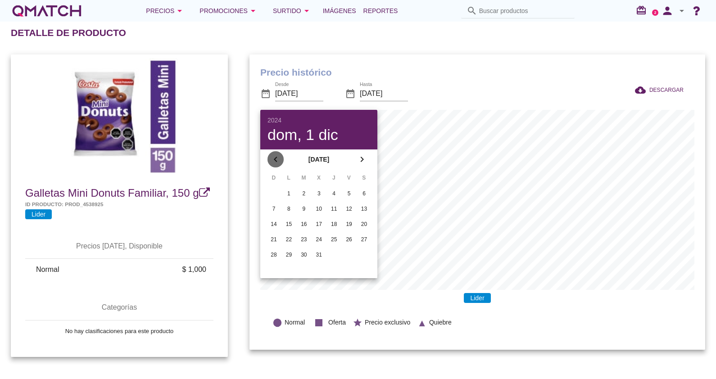
click at [273, 161] on icon "chevron_left" at bounding box center [275, 159] width 11 height 11
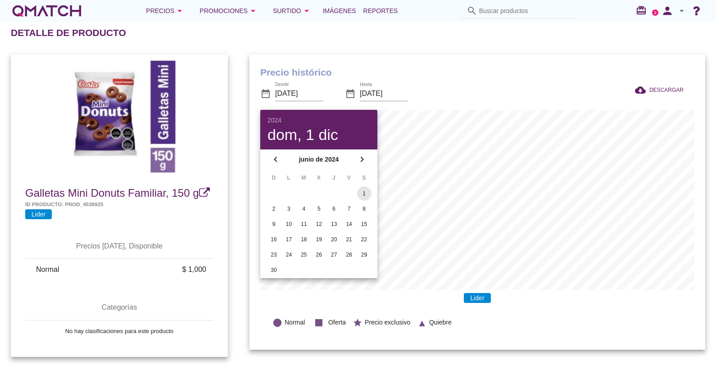
click at [366, 195] on div "1" at bounding box center [364, 194] width 14 height 8
type input "[DATE]"
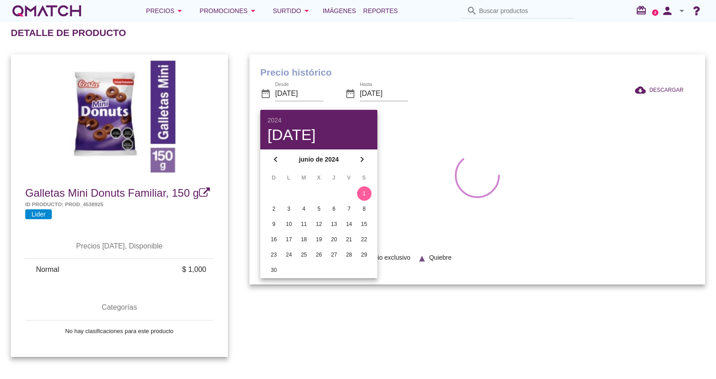
click at [429, 73] on h1 "Precio histórico" at bounding box center [477, 72] width 434 height 14
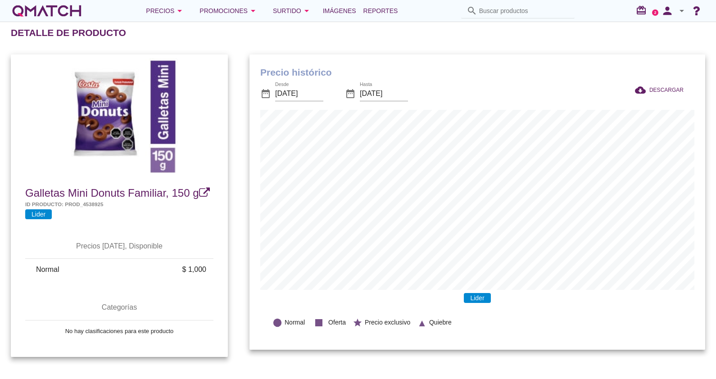
click at [486, 8] on input "Buscar productos" at bounding box center [524, 11] width 90 height 14
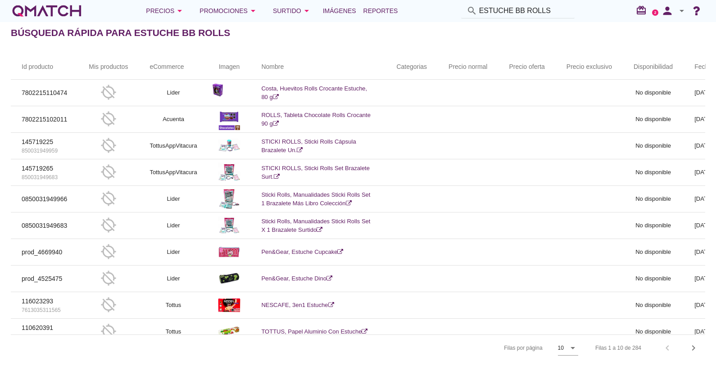
click at [549, 10] on input "ESTUCHE BB ROLLS" at bounding box center [524, 11] width 90 height 14
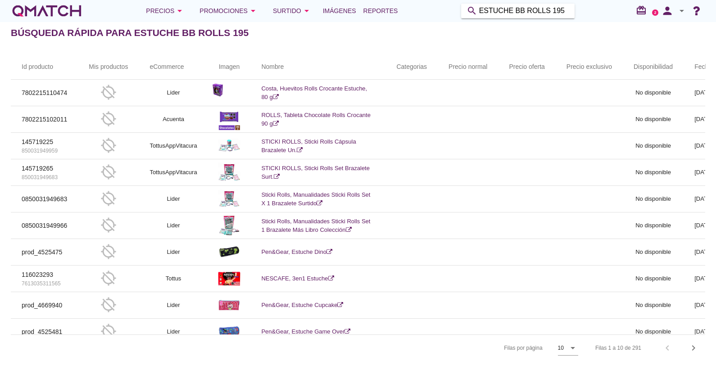
drag, startPoint x: 559, startPoint y: 14, endPoint x: 443, endPoint y: 14, distance: 115.7
click at [443, 14] on div "Precios arrow_drop_down Promociones arrow_drop_down Surtido arrow_drop_down Imá…" at bounding box center [358, 11] width 694 height 18
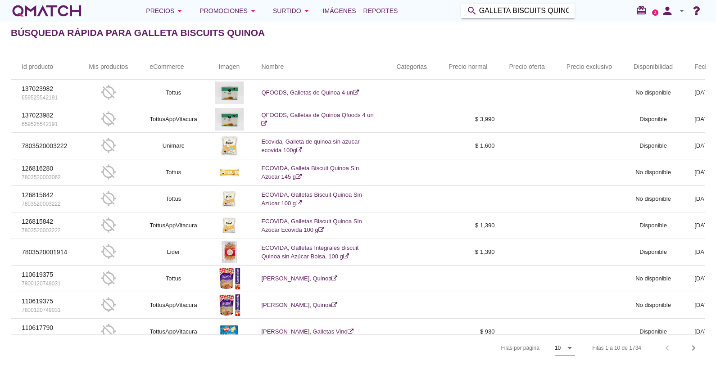
drag, startPoint x: 542, startPoint y: 11, endPoint x: 449, endPoint y: 21, distance: 93.8
click at [449, 21] on div "Precios arrow_drop_down Promociones arrow_drop_down Surtido arrow_drop_down Imá…" at bounding box center [358, 11] width 716 height 22
type input "A"
type input "Q"
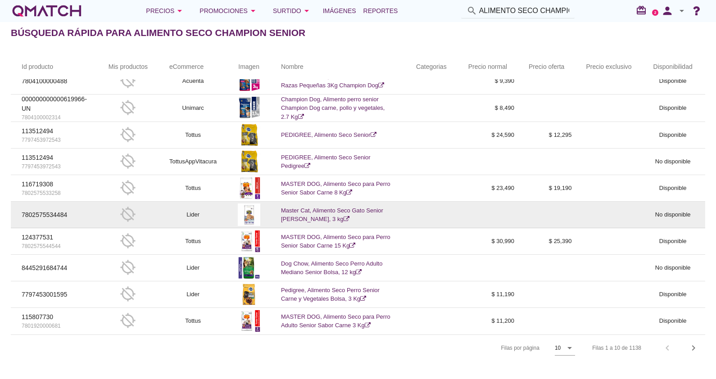
scroll to position [1, 0]
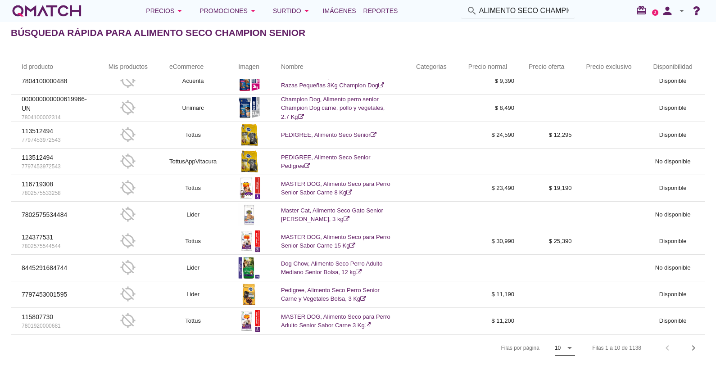
click at [563, 348] on div "10" at bounding box center [559, 348] width 8 height 14
click at [553, 365] on link "20" at bounding box center [566, 363] width 34 height 22
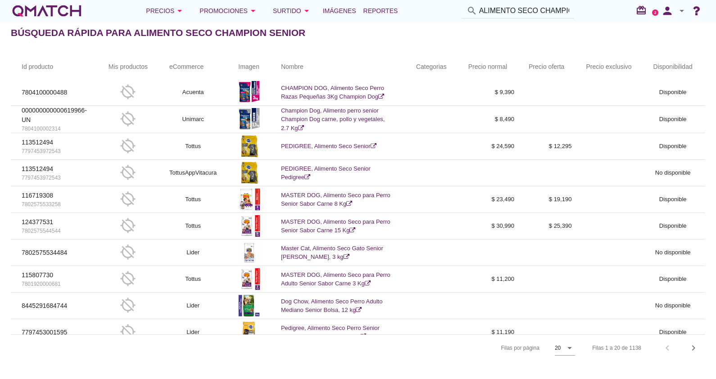
scroll to position [0, 0]
click at [544, 15] on input "ALIMENTO SECO CHAMPION SENIOR" at bounding box center [524, 11] width 90 height 14
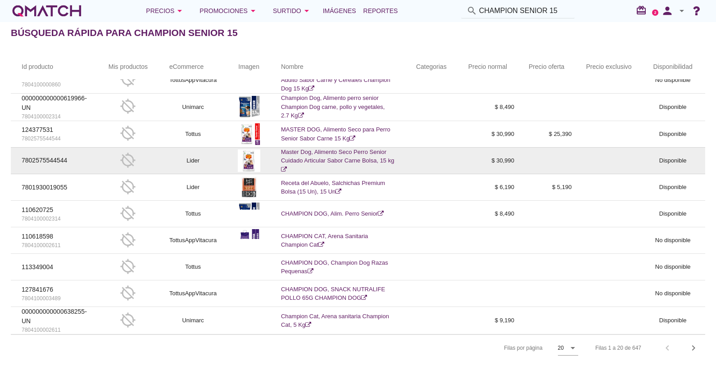
scroll to position [112, 0]
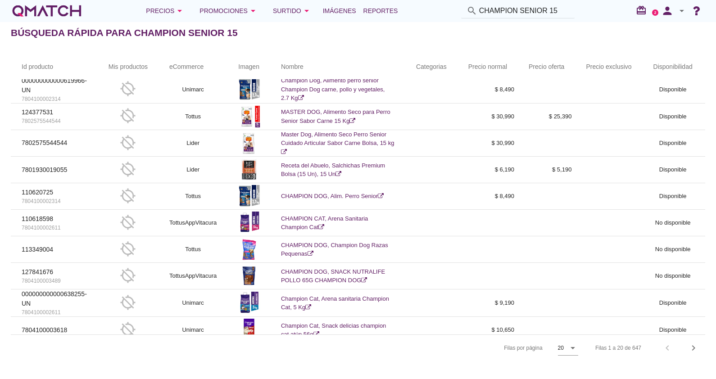
click at [540, 7] on input "CHAMPION SENIOR 15" at bounding box center [524, 11] width 90 height 14
type input "DOG CHOW 3"
